Goal: Find specific page/section: Find specific page/section

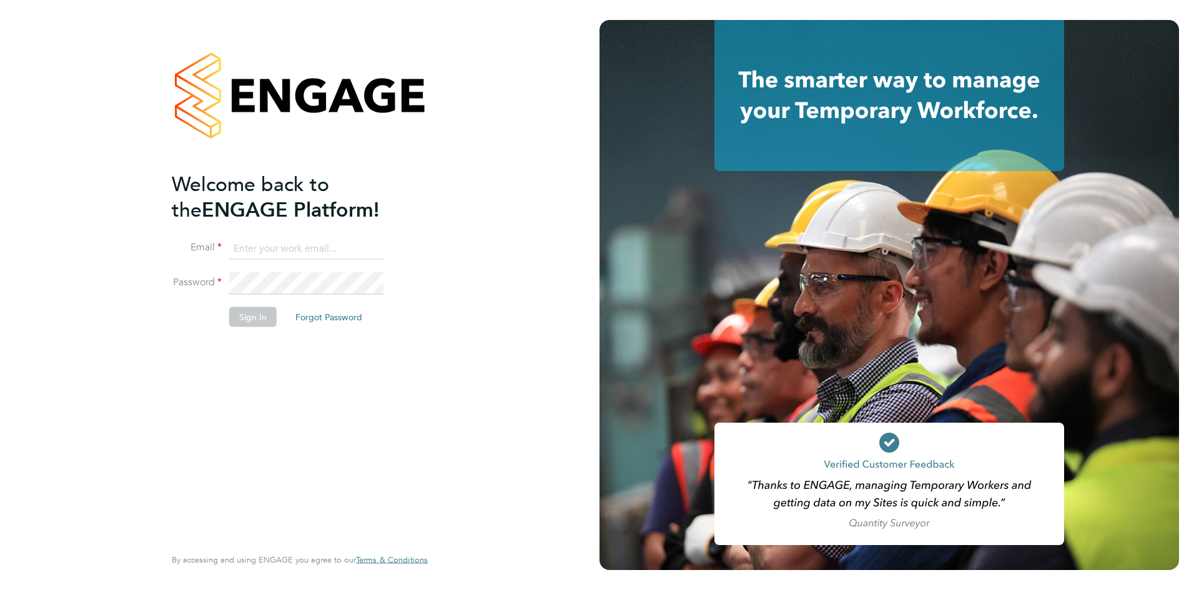
click at [302, 257] on input at bounding box center [306, 248] width 154 height 22
type input "[EMAIL_ADDRESS][DOMAIN_NAME]"
click at [262, 325] on button "Sign In" at bounding box center [252, 317] width 47 height 20
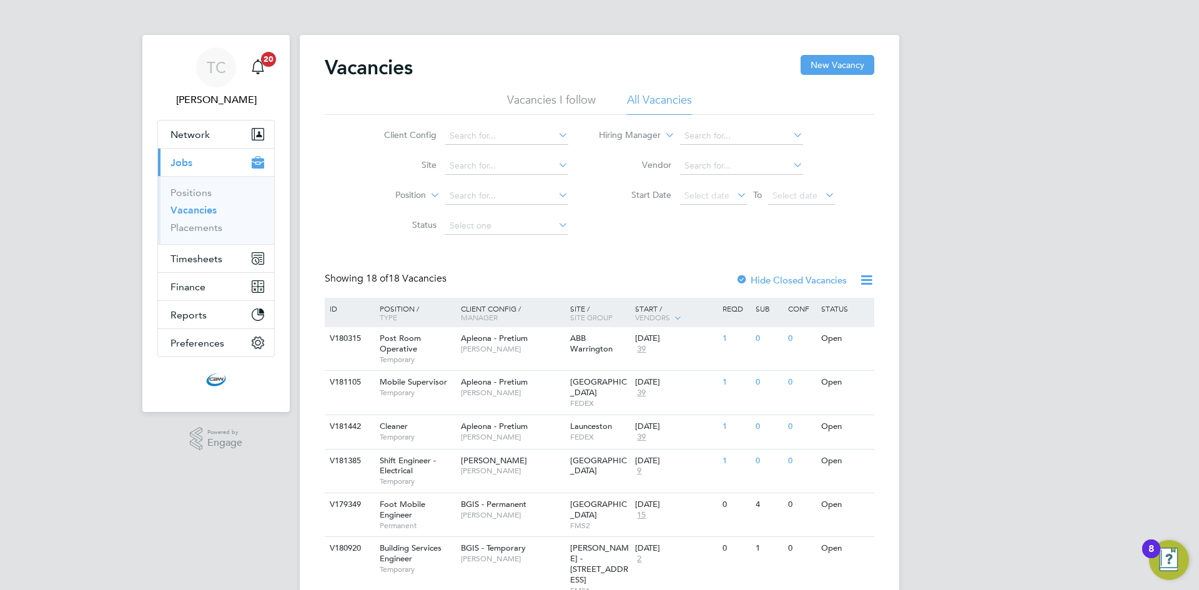
click at [556, 135] on icon at bounding box center [556, 134] width 0 height 17
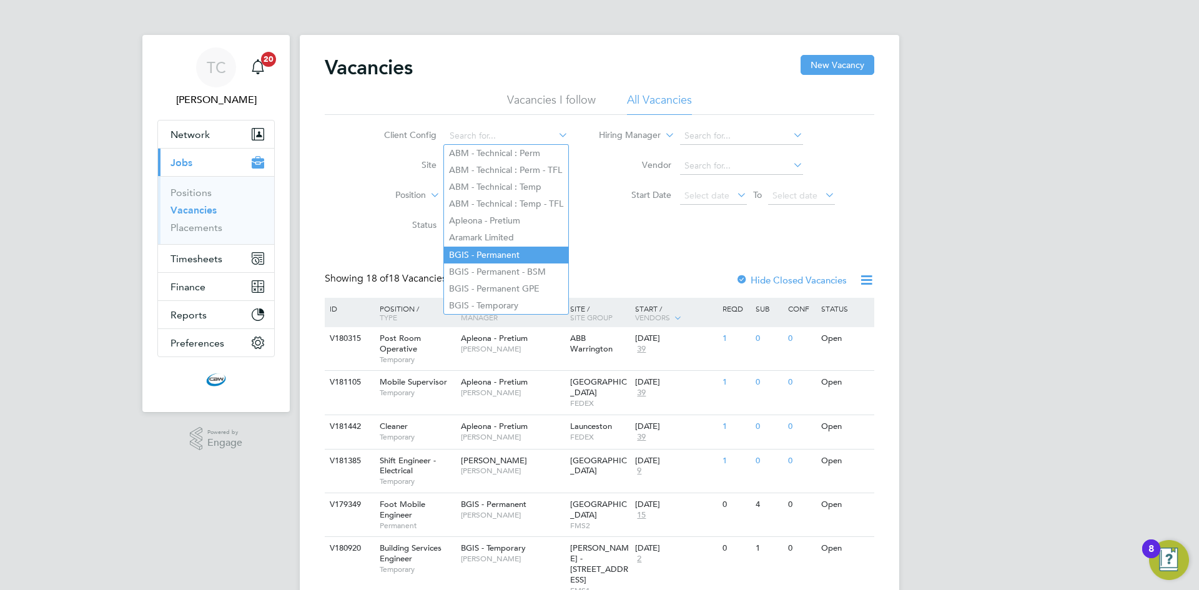
click at [506, 248] on li "BGIS - Permanent" at bounding box center [506, 255] width 124 height 17
type input "BGIS - Permanent"
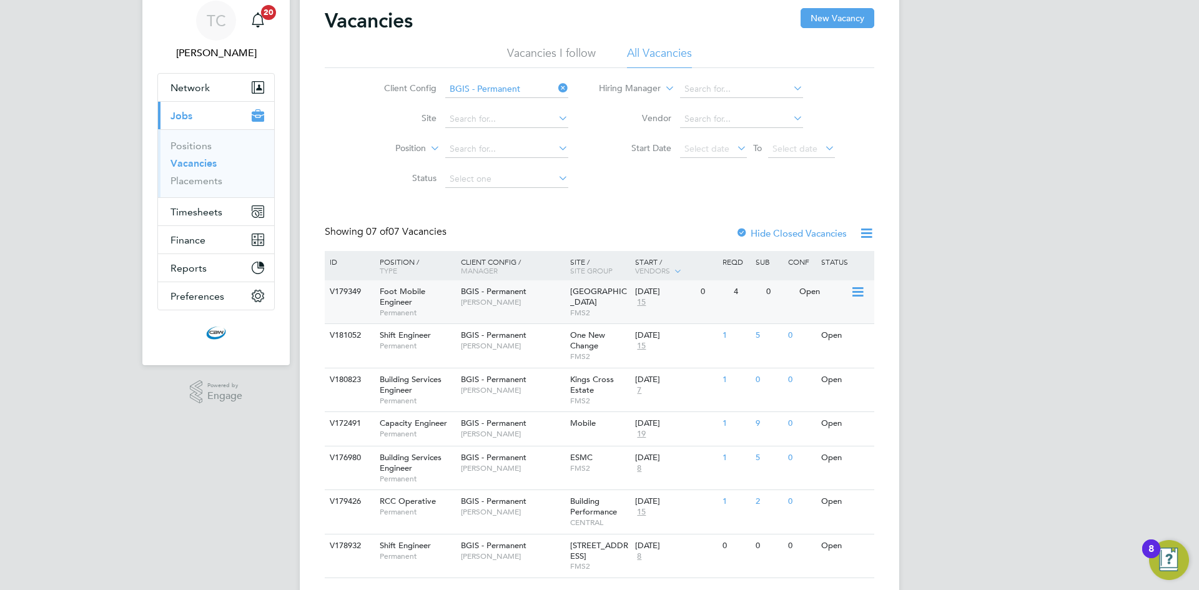
scroll to position [80, 0]
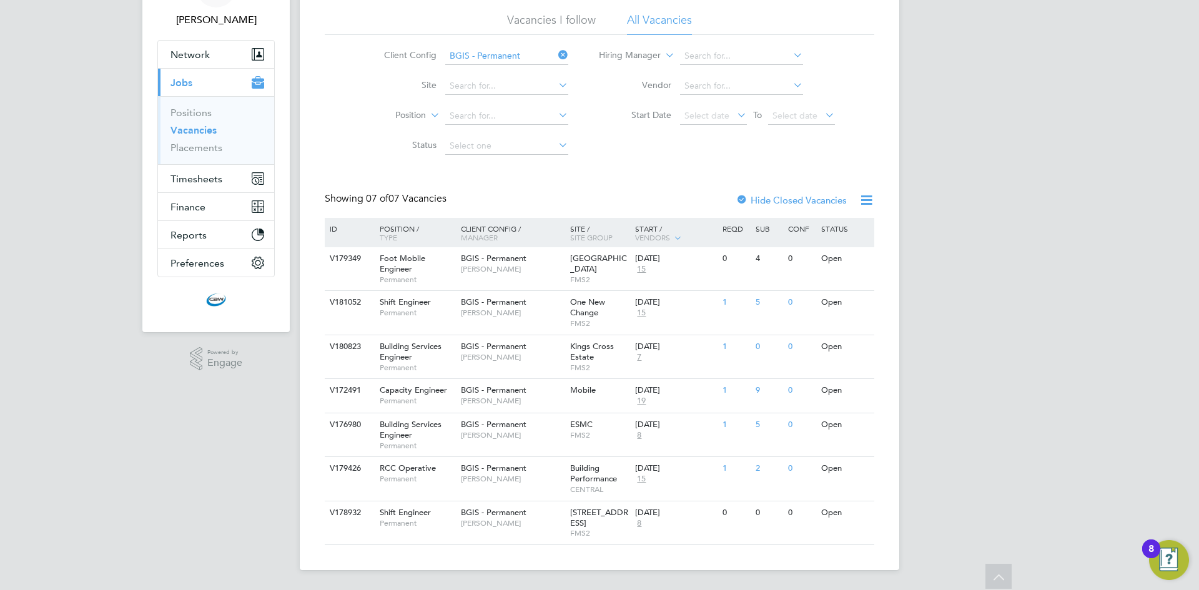
click at [556, 51] on icon at bounding box center [556, 54] width 0 height 17
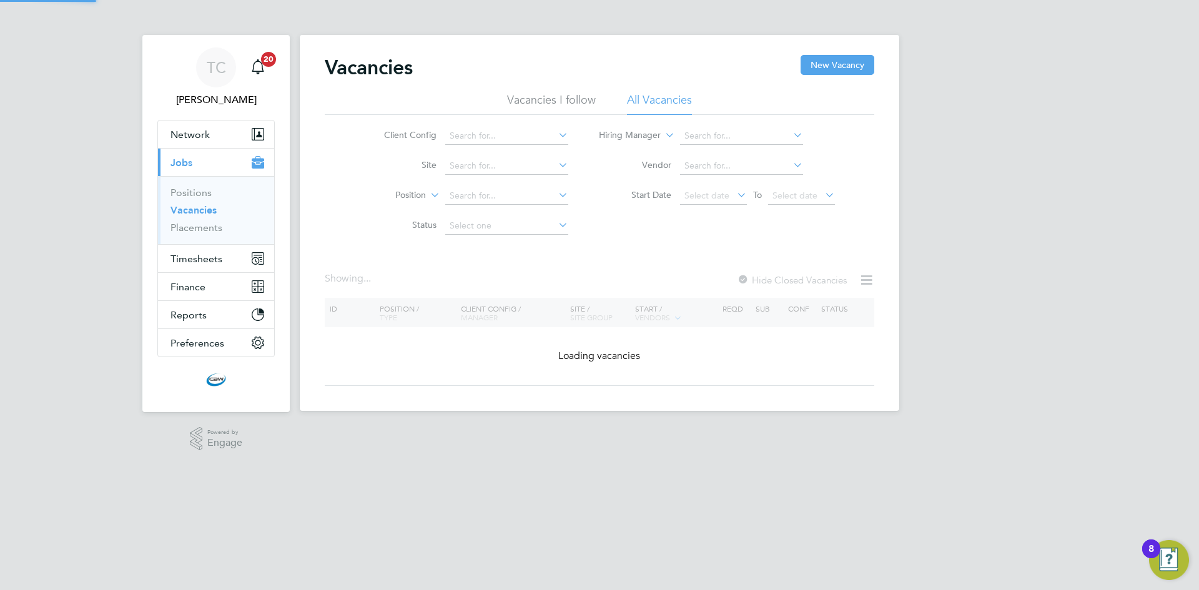
click at [556, 130] on icon at bounding box center [556, 134] width 0 height 17
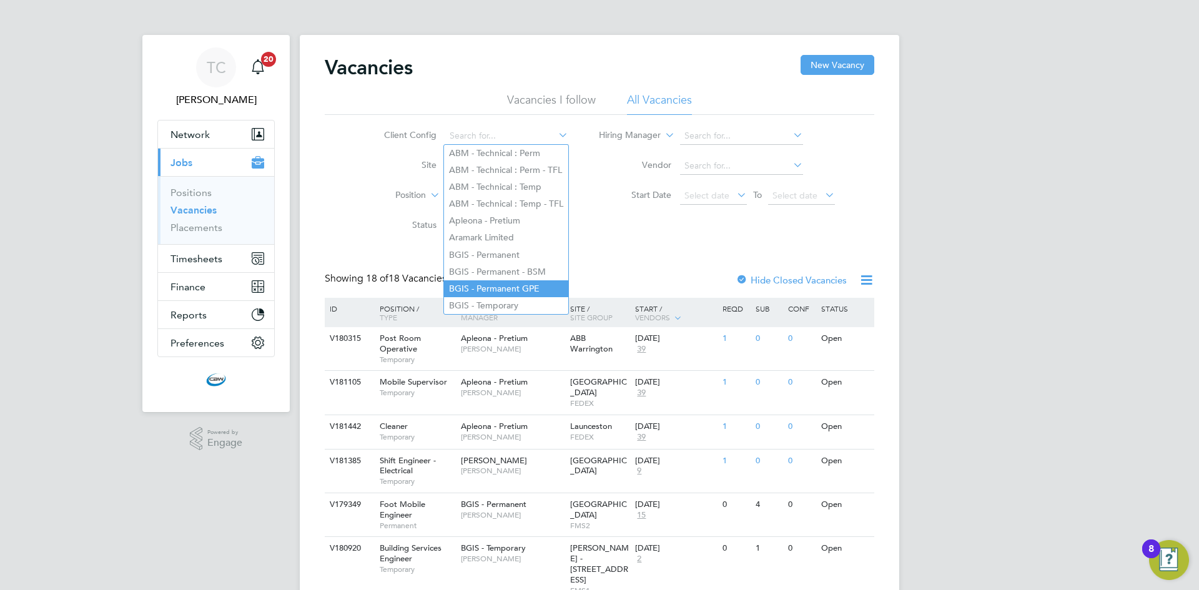
click at [519, 280] on li "BGIS - Permanent GPE" at bounding box center [506, 288] width 124 height 17
type input "BGIS - Permanent GPE"
